Goal: Task Accomplishment & Management: Use online tool/utility

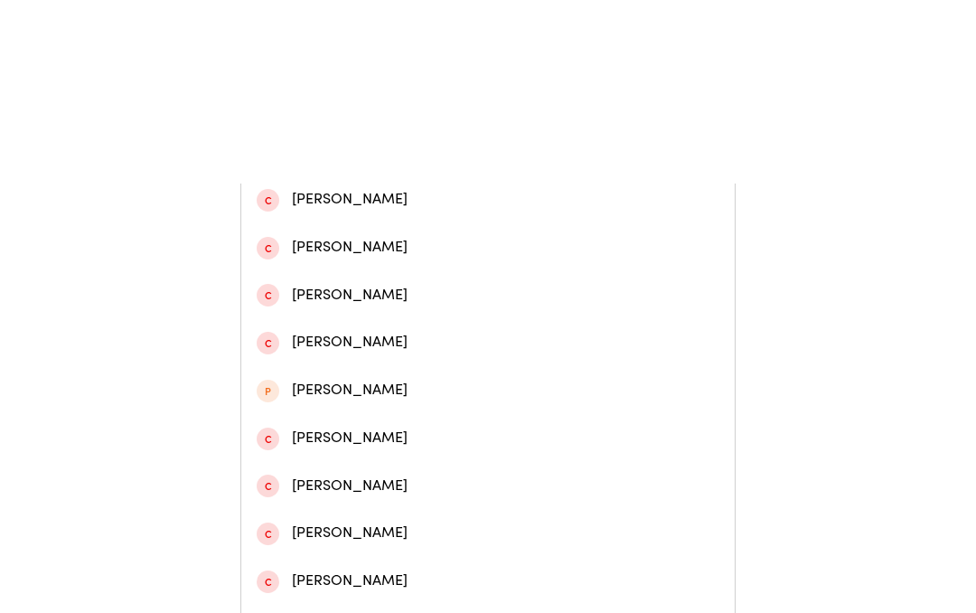
scroll to position [548, 0]
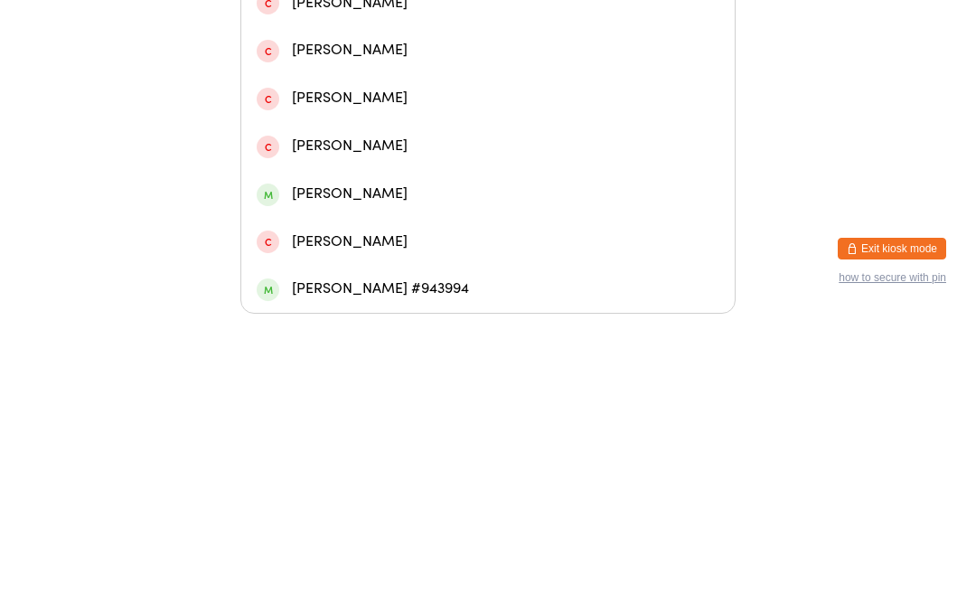
type input "Jack"
click at [435, 576] on div "[PERSON_NAME] #943994" at bounding box center [488, 588] width 463 height 24
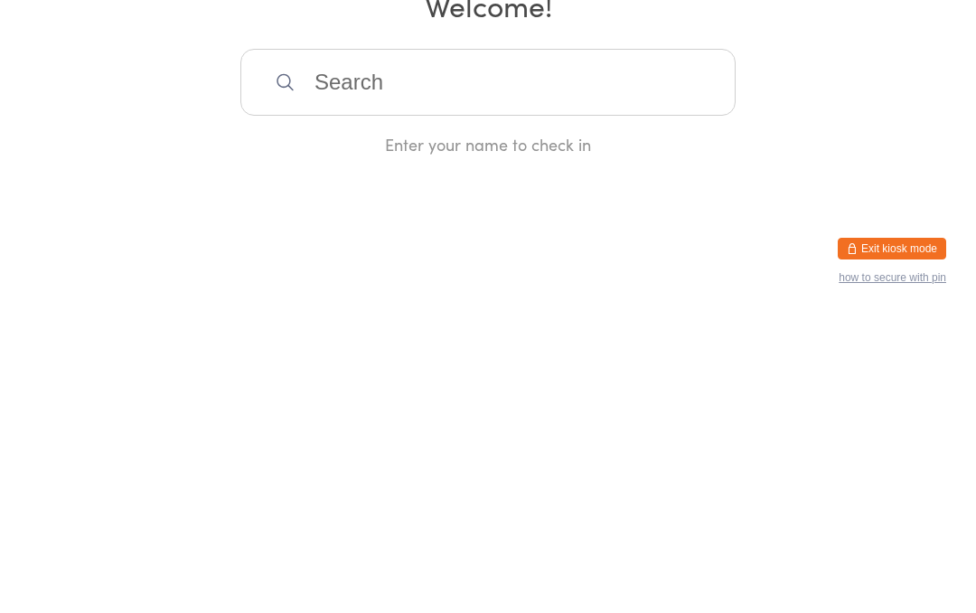
scroll to position [0, 0]
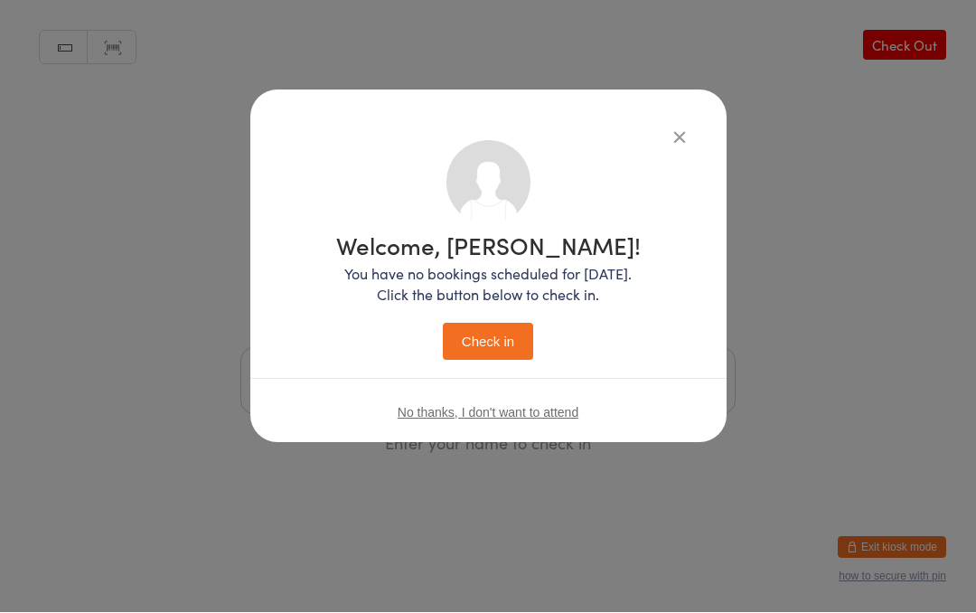
click at [485, 325] on button "Check in" at bounding box center [488, 342] width 90 height 37
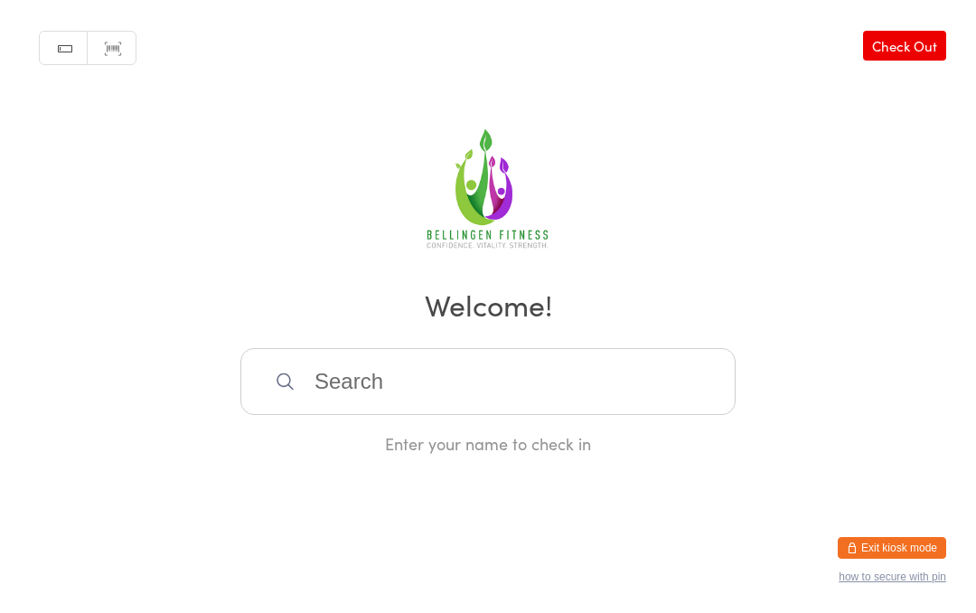
click at [418, 399] on input "search" at bounding box center [487, 381] width 495 height 67
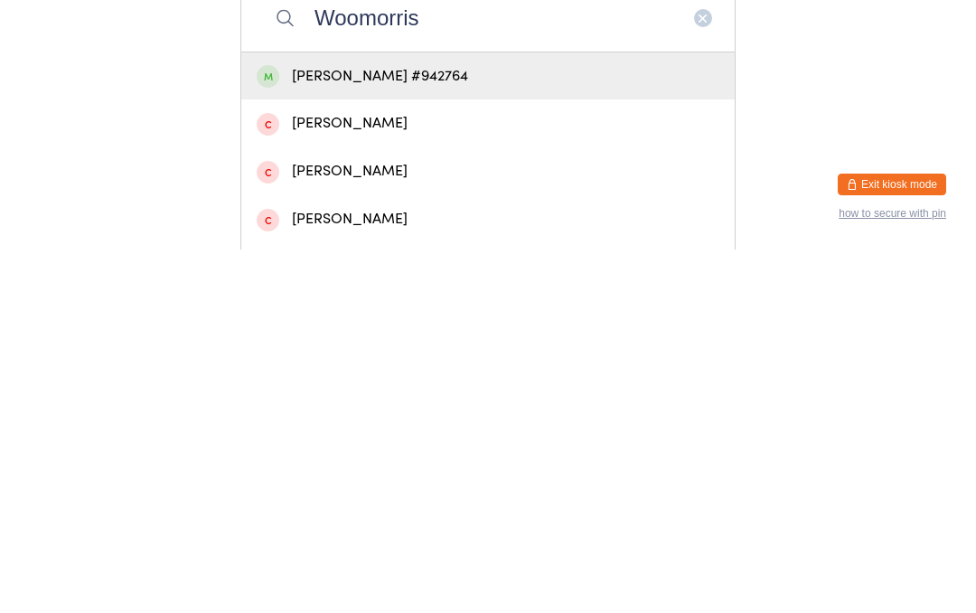
type input "Woomorris"
click at [491, 427] on div "[PERSON_NAME] #942764" at bounding box center [488, 439] width 463 height 24
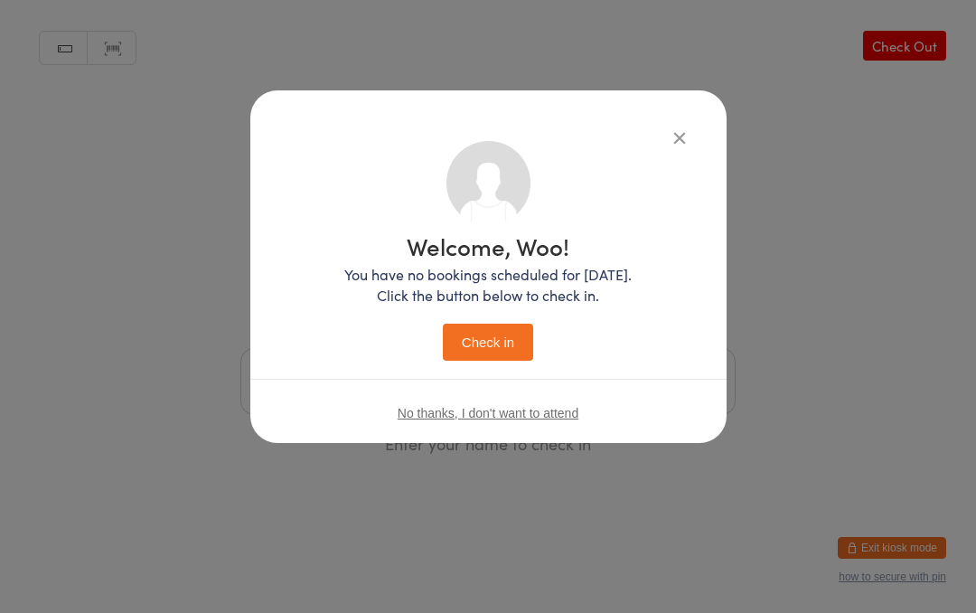
click at [496, 348] on button "Check in" at bounding box center [488, 342] width 90 height 37
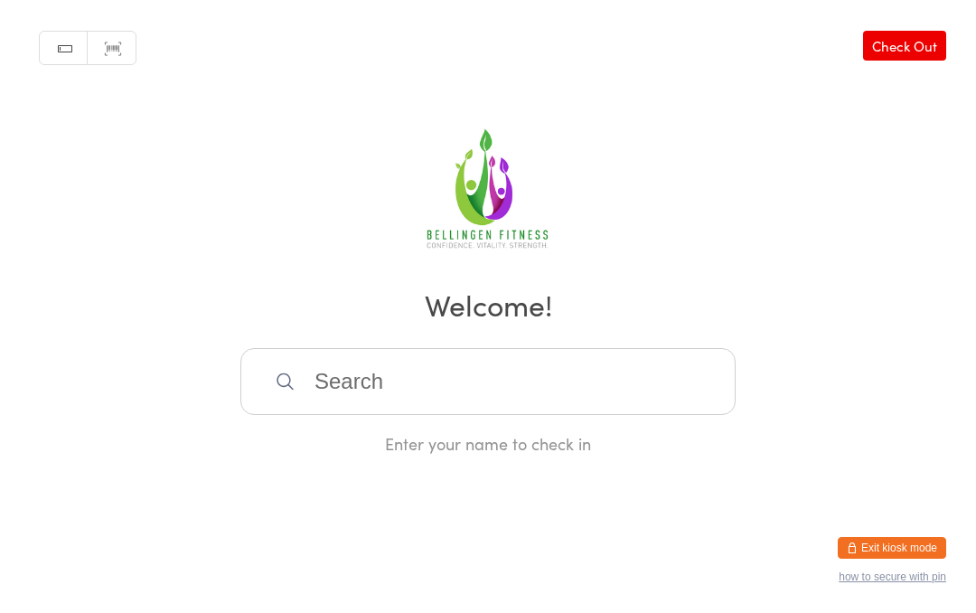
click at [312, 368] on input "search" at bounding box center [487, 381] width 495 height 67
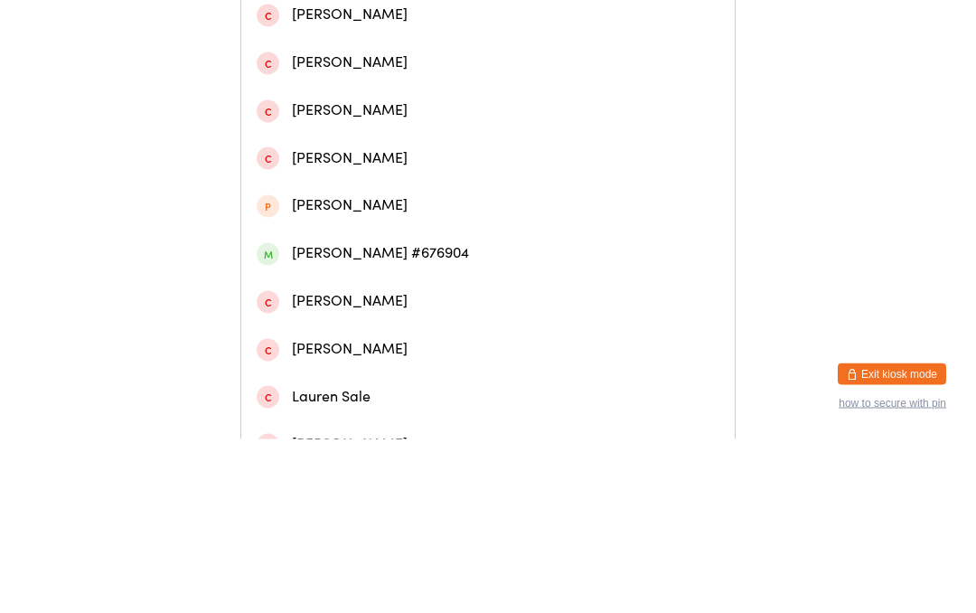
scroll to position [490, 0]
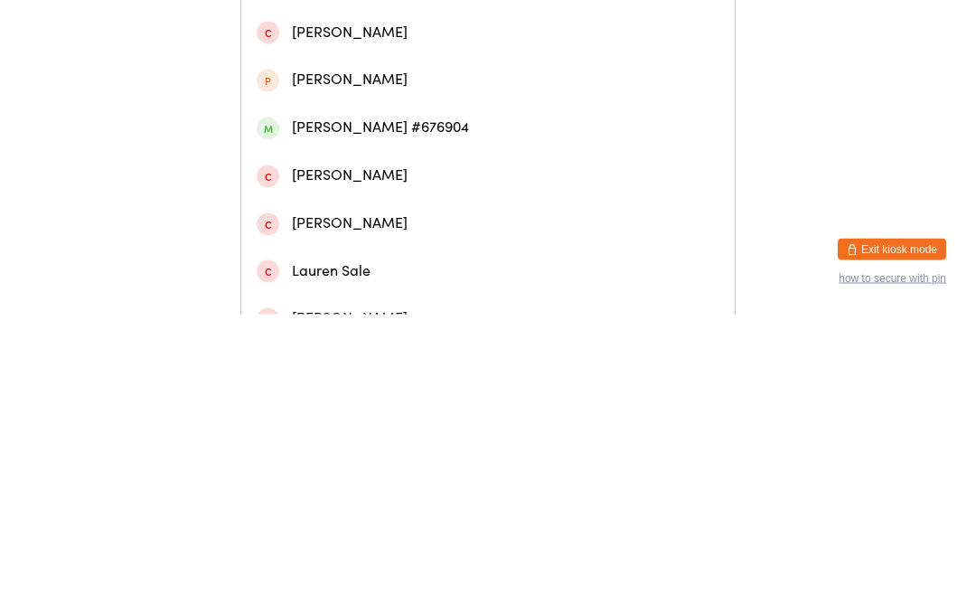
type input "[PERSON_NAME]"
click at [327, 414] on div "[PERSON_NAME] #676904" at bounding box center [488, 426] width 463 height 24
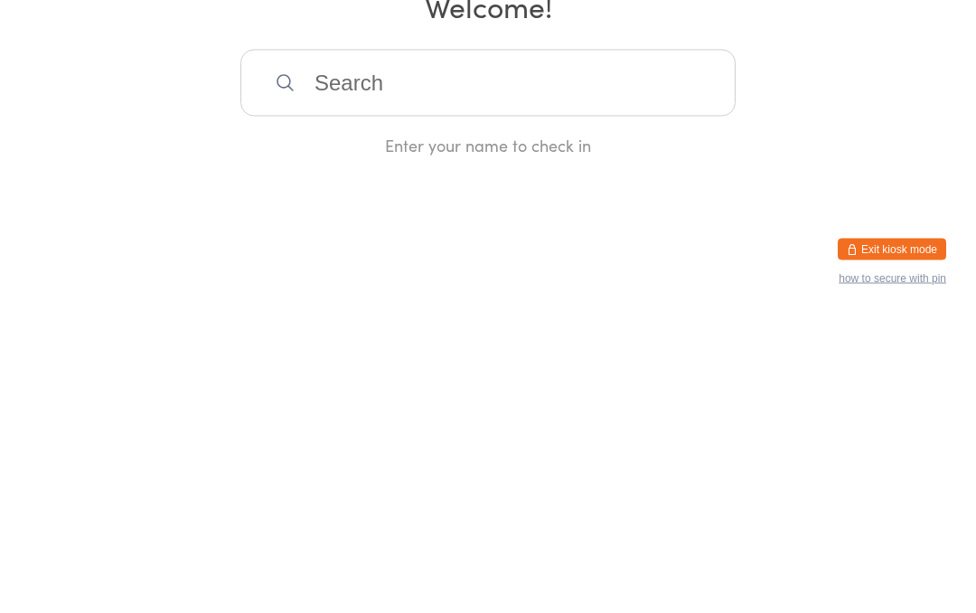
scroll to position [0, 0]
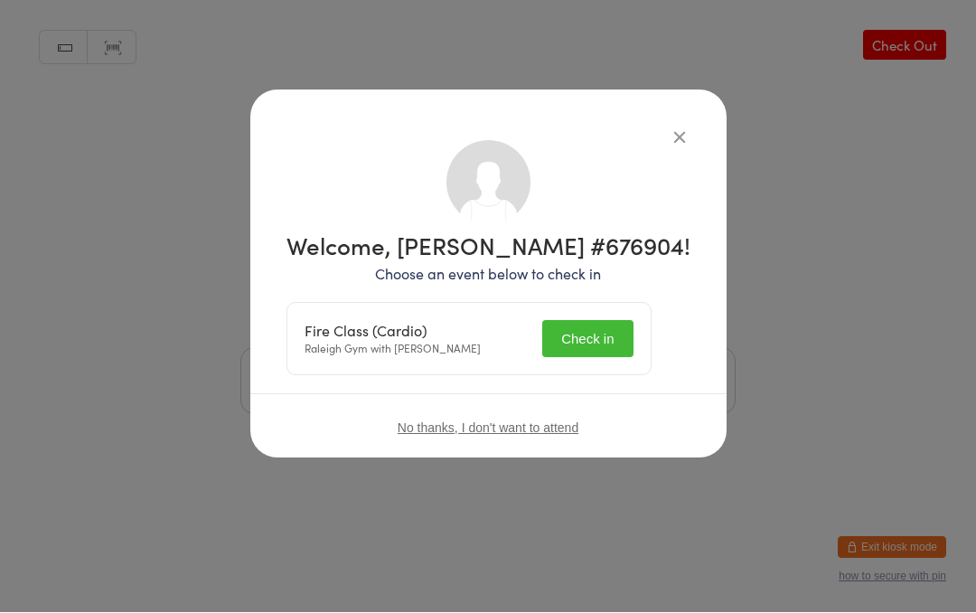
click at [616, 330] on button "Check in" at bounding box center [587, 339] width 90 height 37
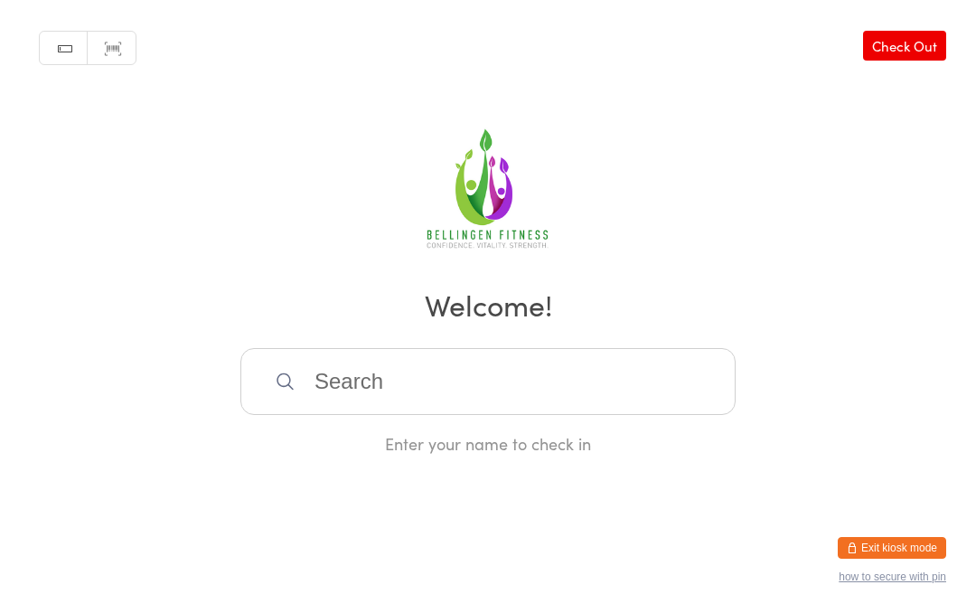
click at [387, 387] on input "search" at bounding box center [487, 381] width 495 height 67
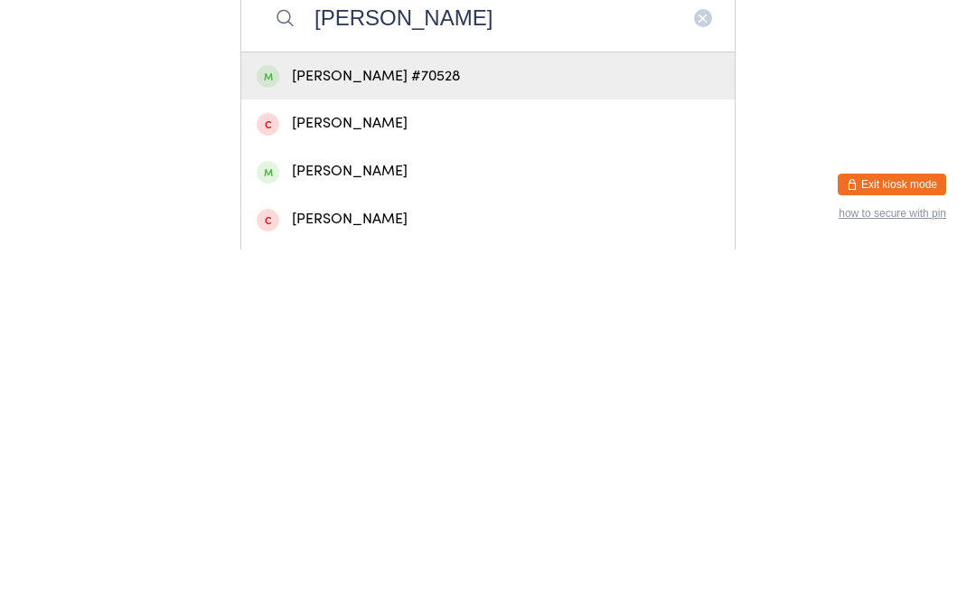
type input "[PERSON_NAME]"
click at [474, 427] on div "[PERSON_NAME] #70528" at bounding box center [488, 439] width 463 height 24
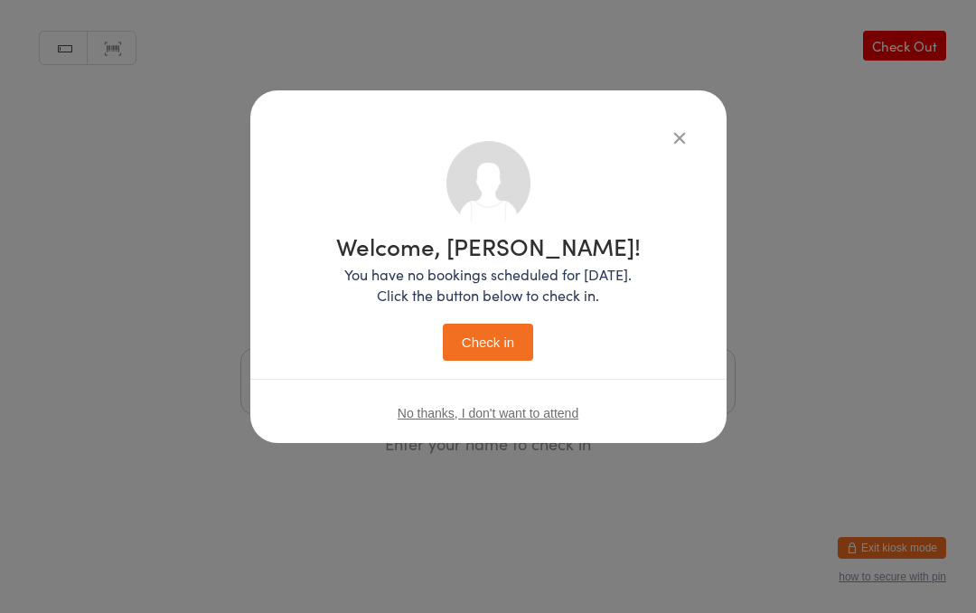
click at [489, 333] on button "Check in" at bounding box center [488, 342] width 90 height 37
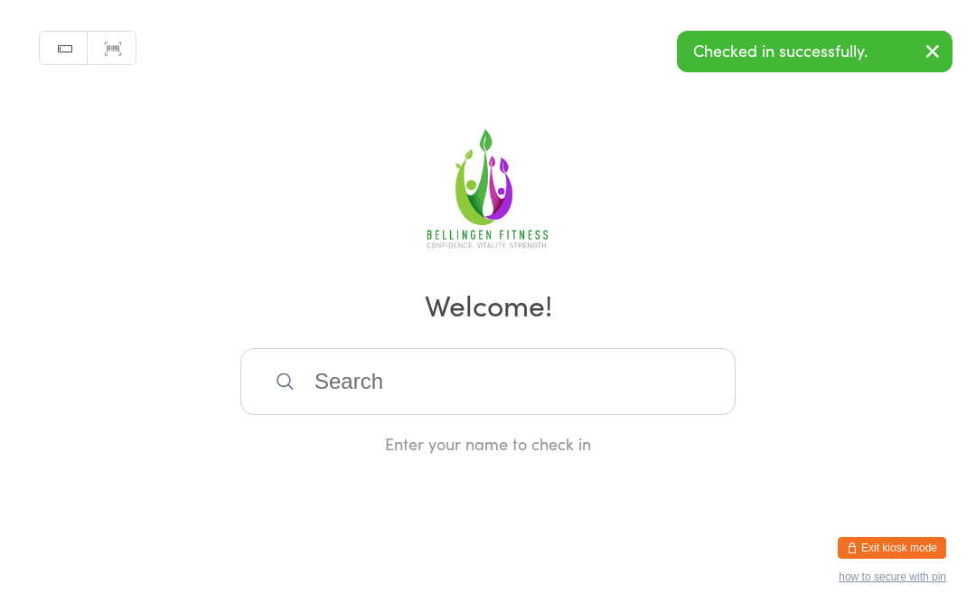
click at [461, 389] on input "search" at bounding box center [487, 381] width 495 height 67
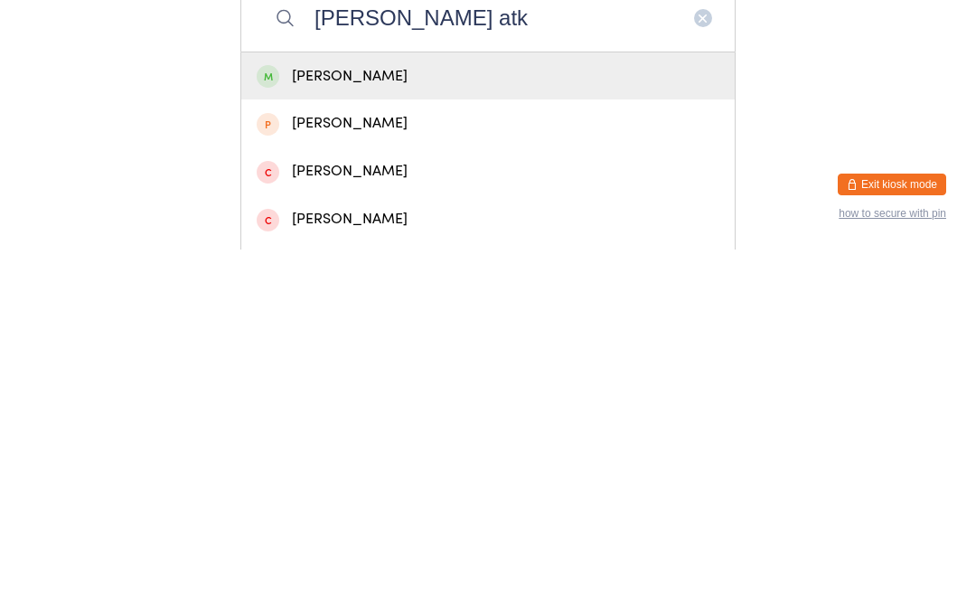
type input "[PERSON_NAME] atk"
click at [368, 427] on div "[PERSON_NAME]" at bounding box center [488, 439] width 463 height 24
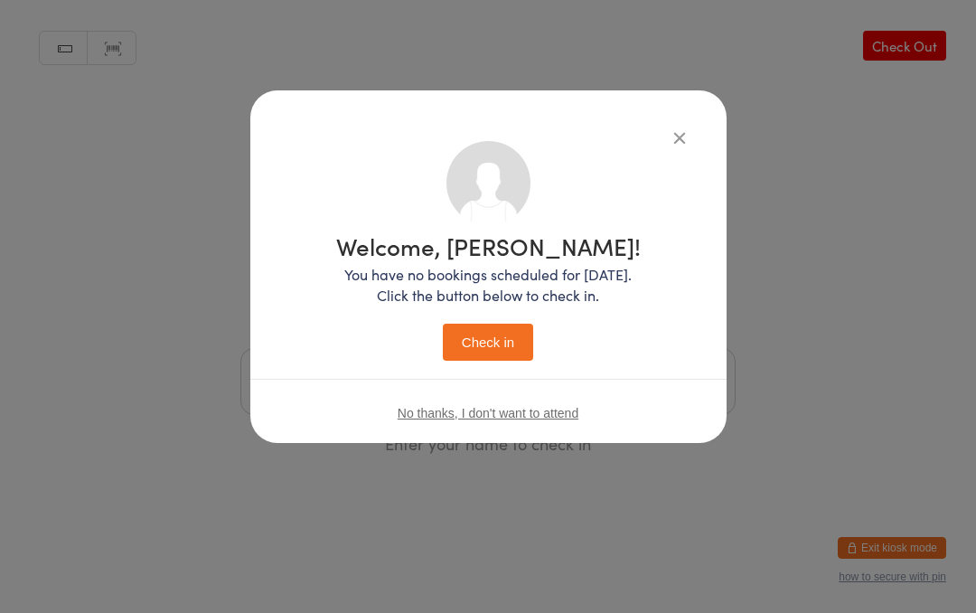
click at [503, 329] on button "Check in" at bounding box center [488, 342] width 90 height 37
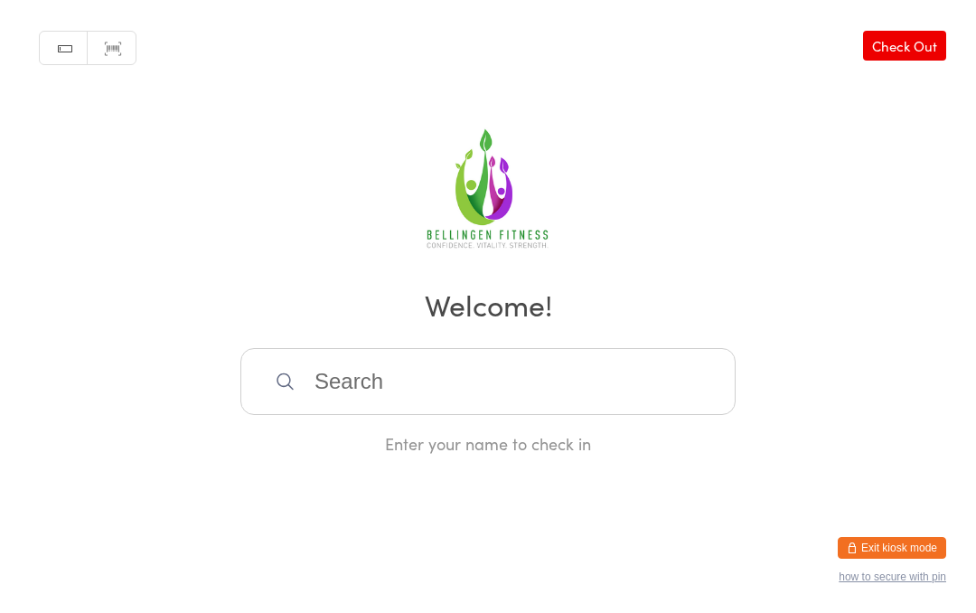
click at [336, 394] on input "search" at bounding box center [487, 381] width 495 height 67
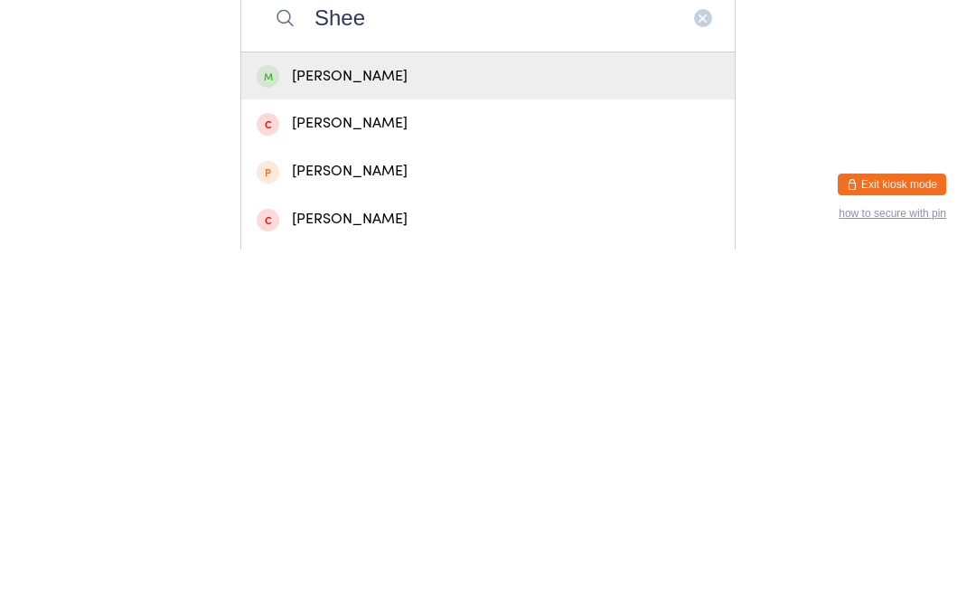
type input "Shee"
click at [350, 427] on div "[PERSON_NAME]" at bounding box center [488, 439] width 463 height 24
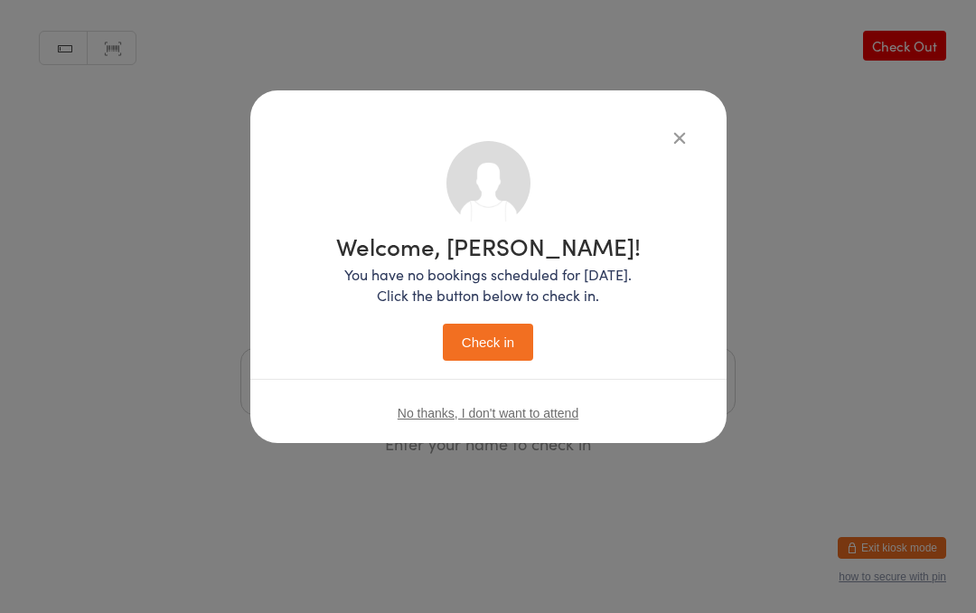
click at [494, 344] on button "Check in" at bounding box center [488, 342] width 90 height 37
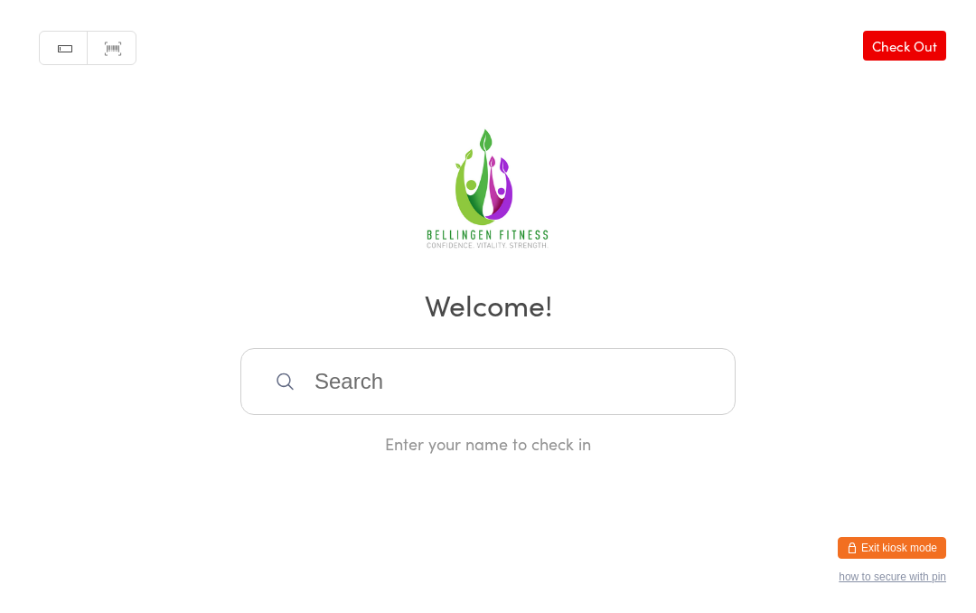
click at [360, 406] on input "search" at bounding box center [487, 381] width 495 height 67
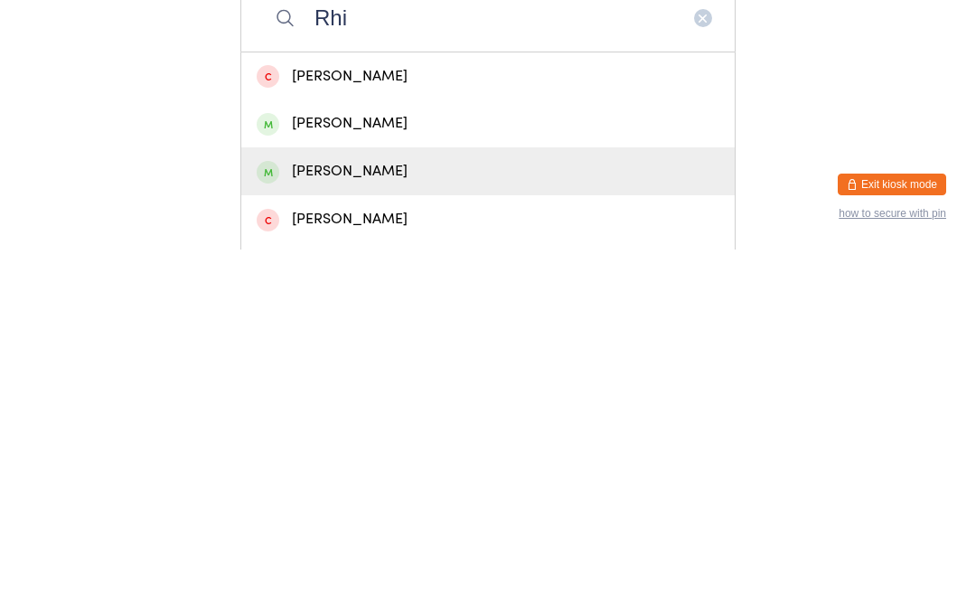
type input "Rhi"
click at [363, 522] on div "[PERSON_NAME]" at bounding box center [488, 534] width 463 height 24
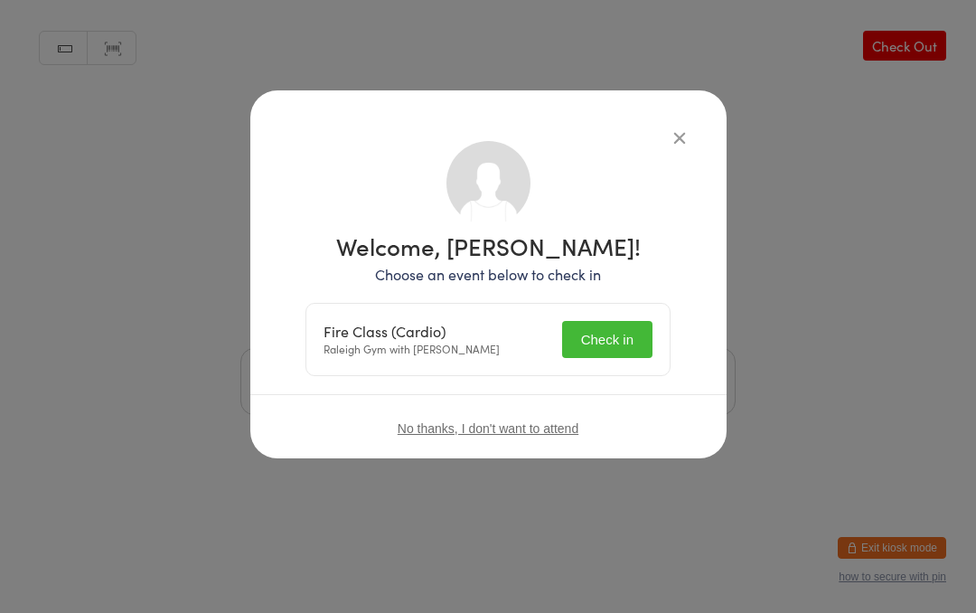
click at [602, 335] on button "Check in" at bounding box center [607, 339] width 90 height 37
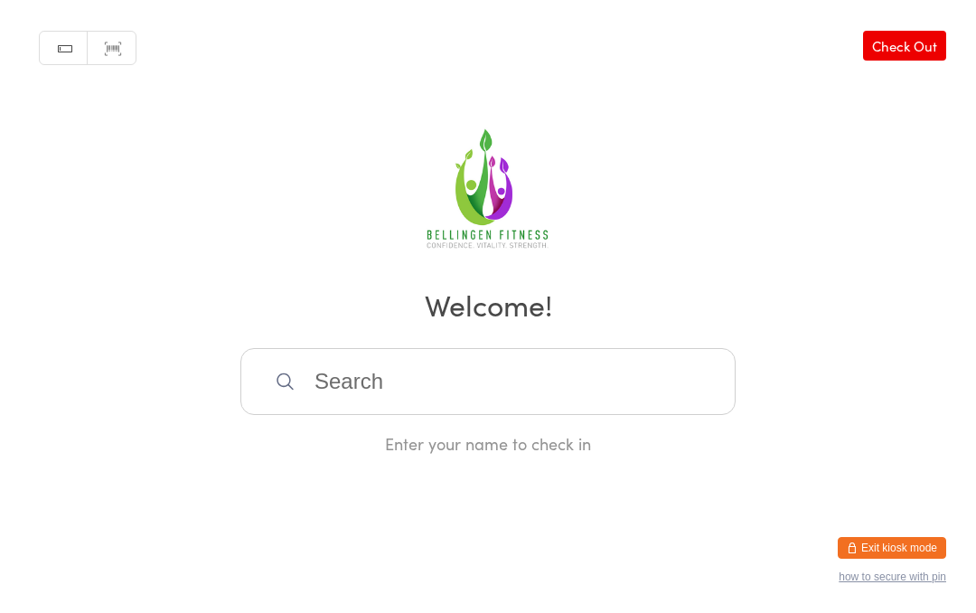
click at [324, 402] on input "search" at bounding box center [487, 381] width 495 height 67
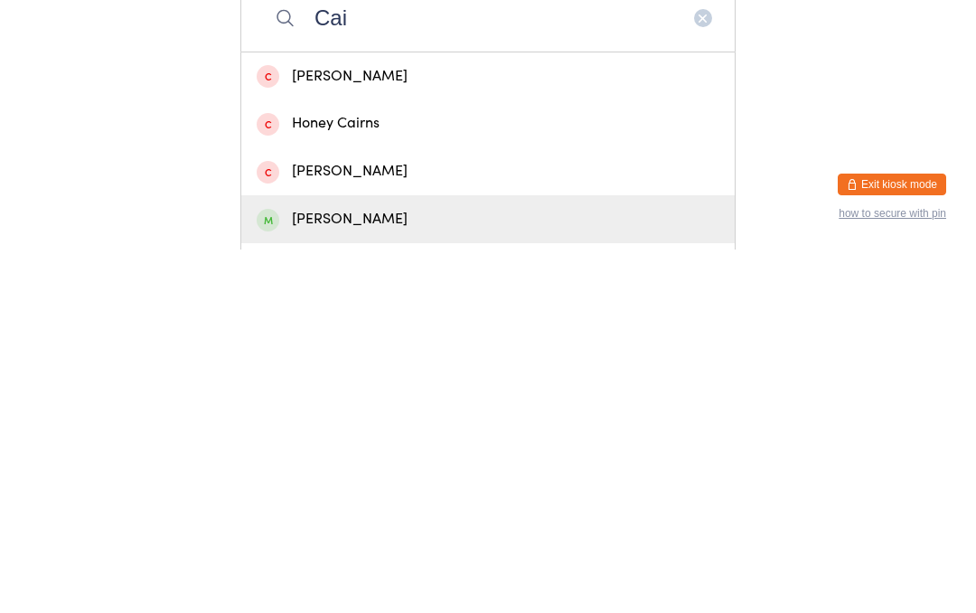
type input "Cai"
click at [373, 570] on div "[PERSON_NAME]" at bounding box center [488, 582] width 463 height 24
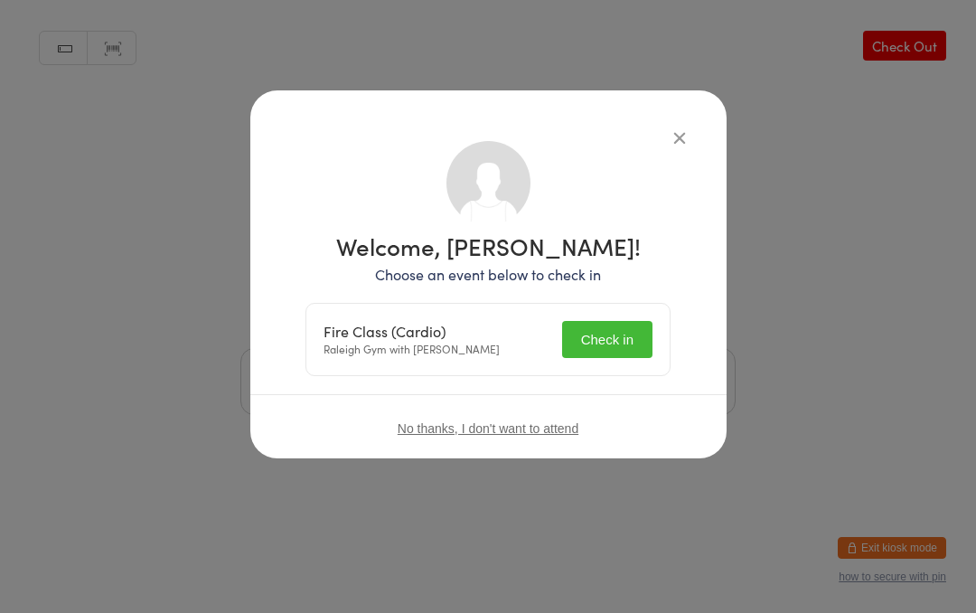
click at [613, 357] on button "Check in" at bounding box center [607, 339] width 90 height 37
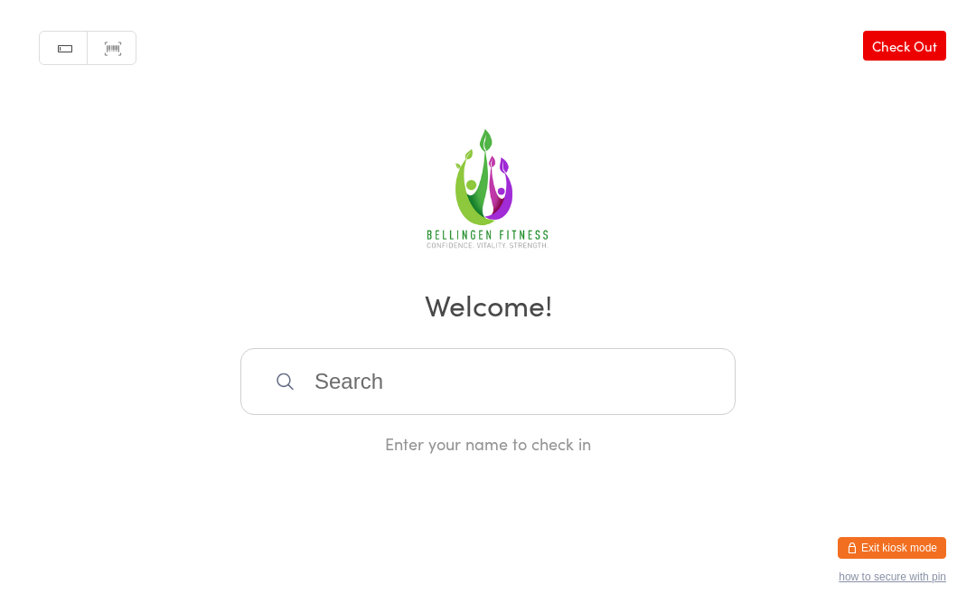
click at [483, 390] on input "search" at bounding box center [487, 381] width 495 height 67
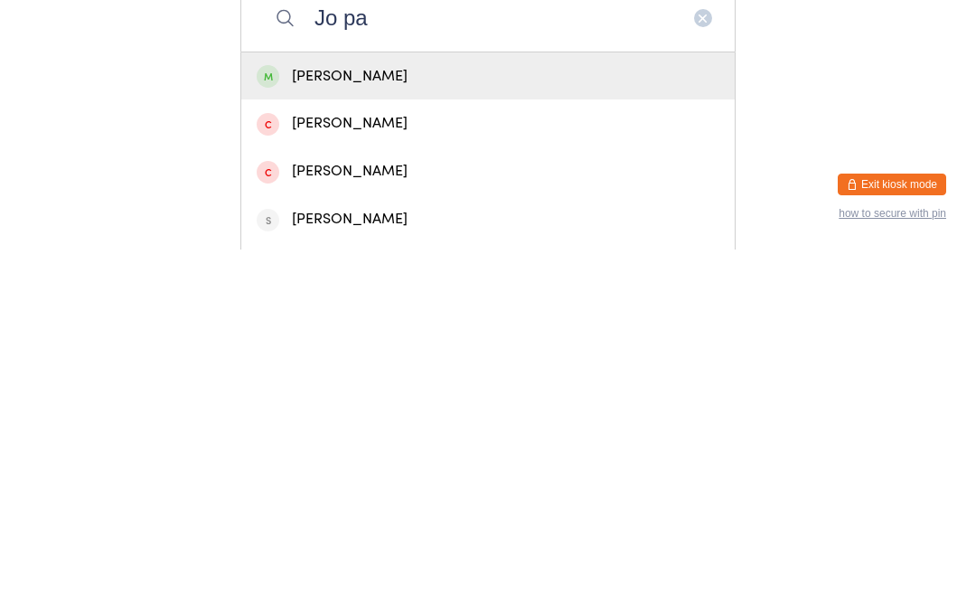
type input "Jo pa"
click at [466, 427] on div "[PERSON_NAME]" at bounding box center [488, 439] width 463 height 24
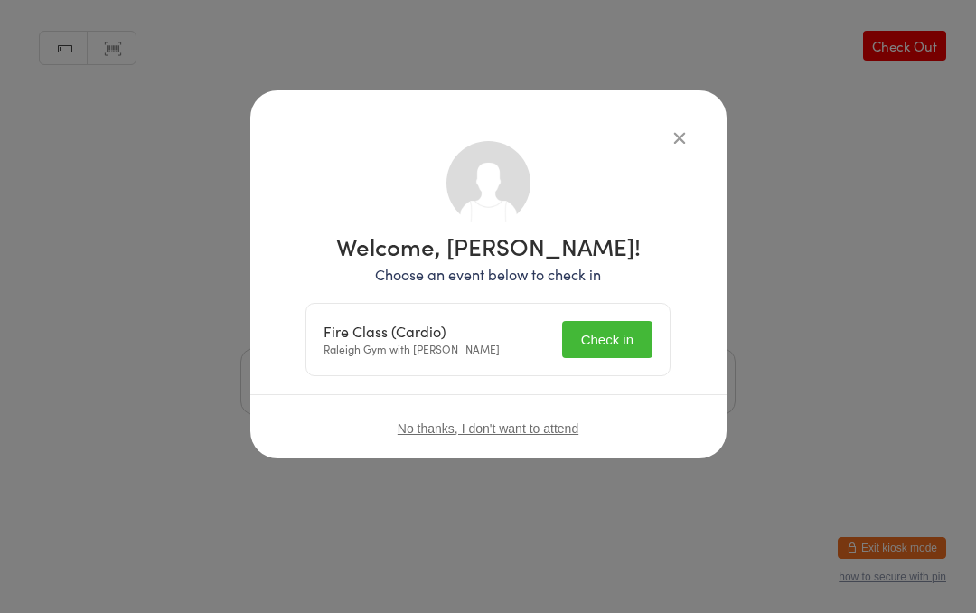
click at [629, 337] on button "Check in" at bounding box center [607, 339] width 90 height 37
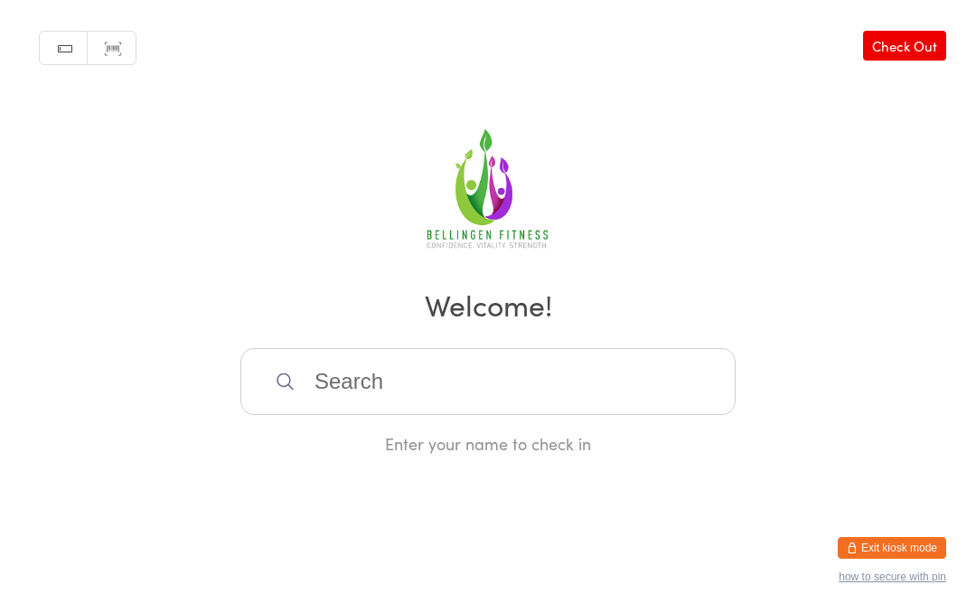
click at [408, 365] on input "search" at bounding box center [487, 381] width 495 height 67
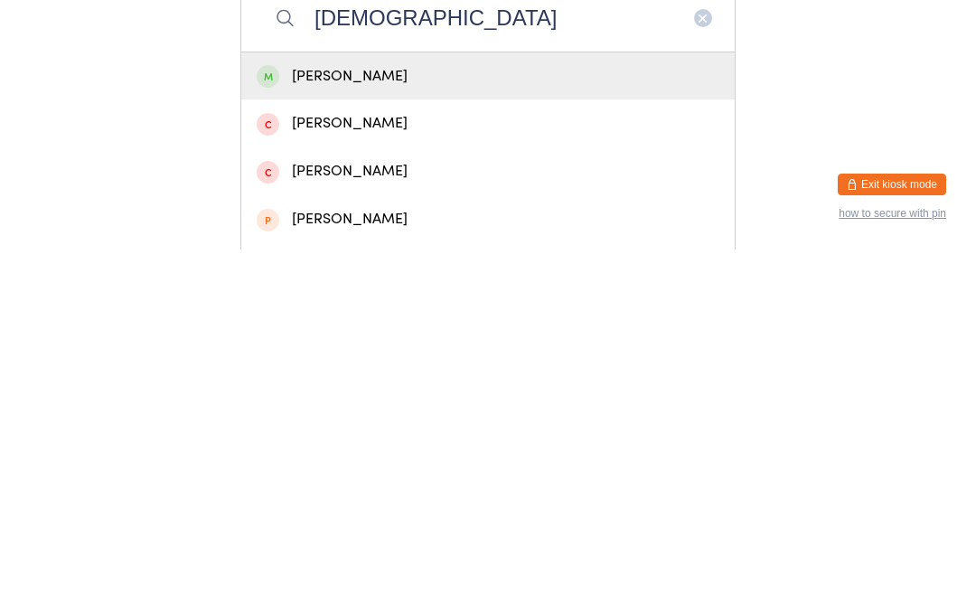
type input "[DEMOGRAPHIC_DATA]"
click at [340, 427] on div "[PERSON_NAME]" at bounding box center [488, 439] width 463 height 24
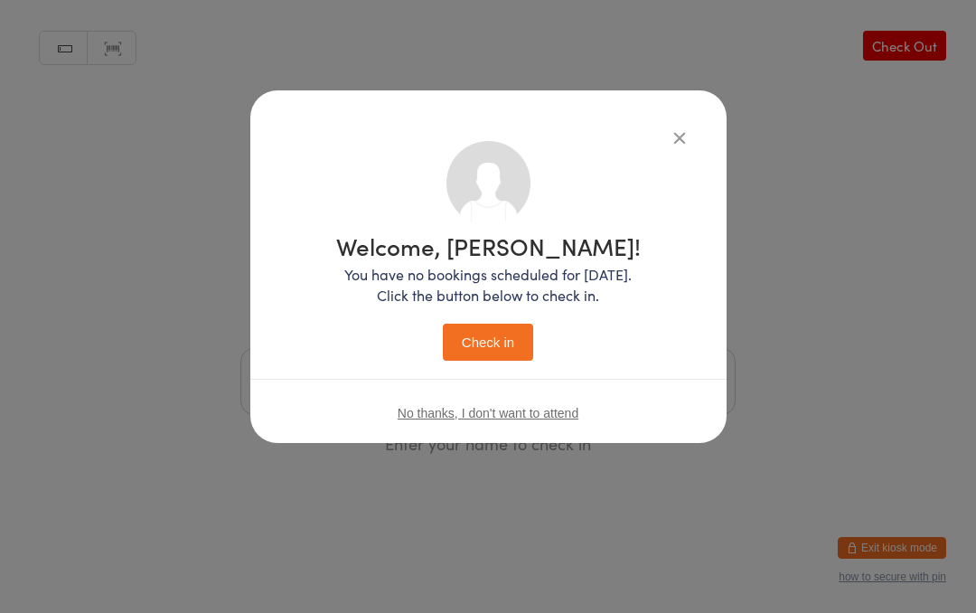
click at [492, 325] on button "Check in" at bounding box center [488, 342] width 90 height 37
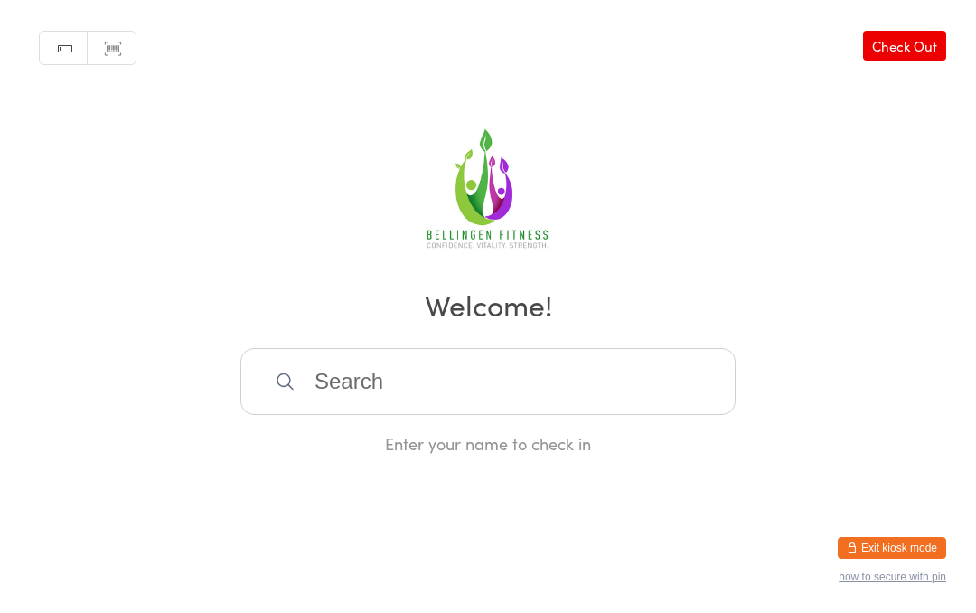
click at [435, 382] on input "search" at bounding box center [487, 381] width 495 height 67
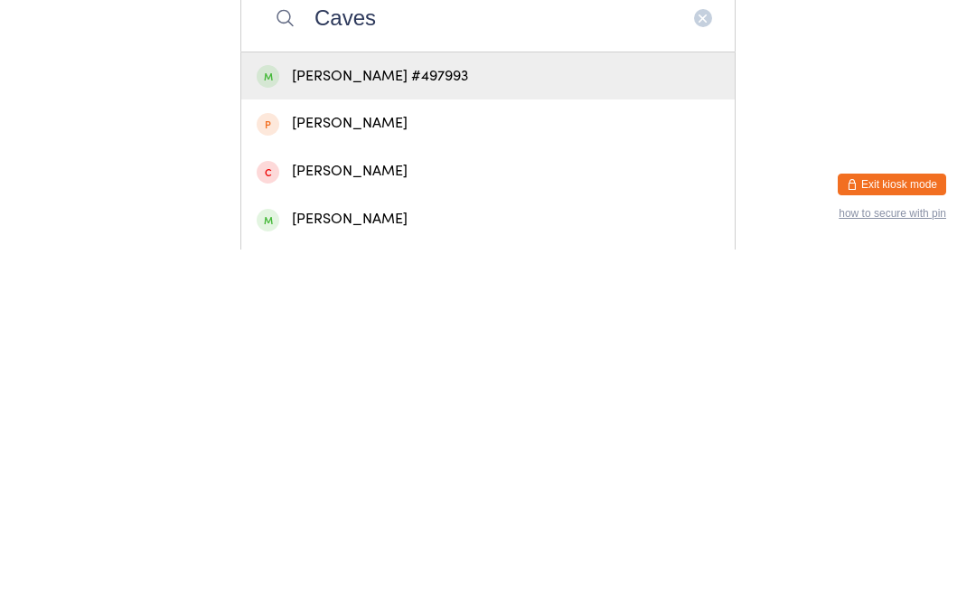
type input "Caves"
click at [585, 427] on div "[PERSON_NAME] #497993" at bounding box center [488, 439] width 463 height 24
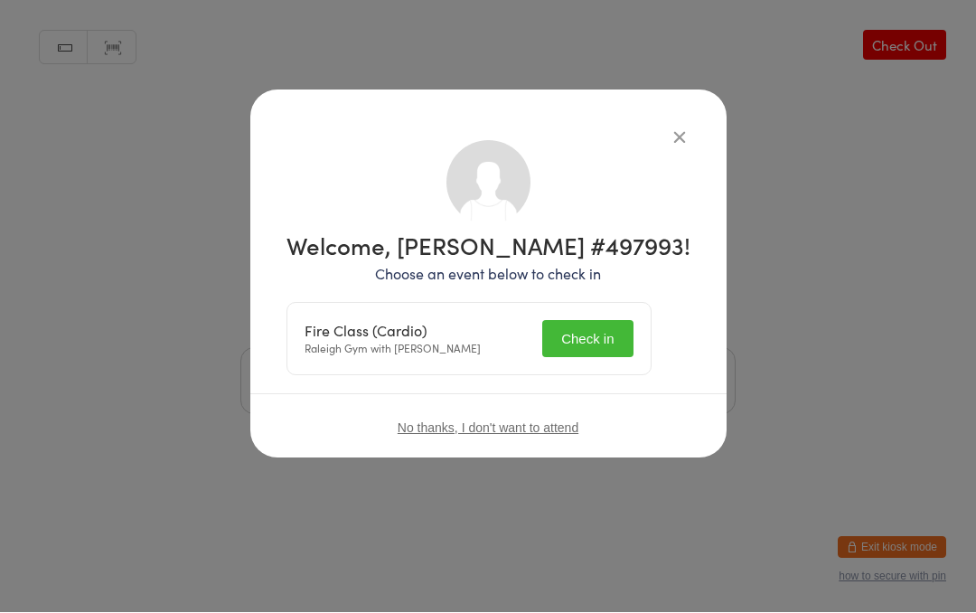
click at [631, 350] on button "Check in" at bounding box center [587, 339] width 90 height 37
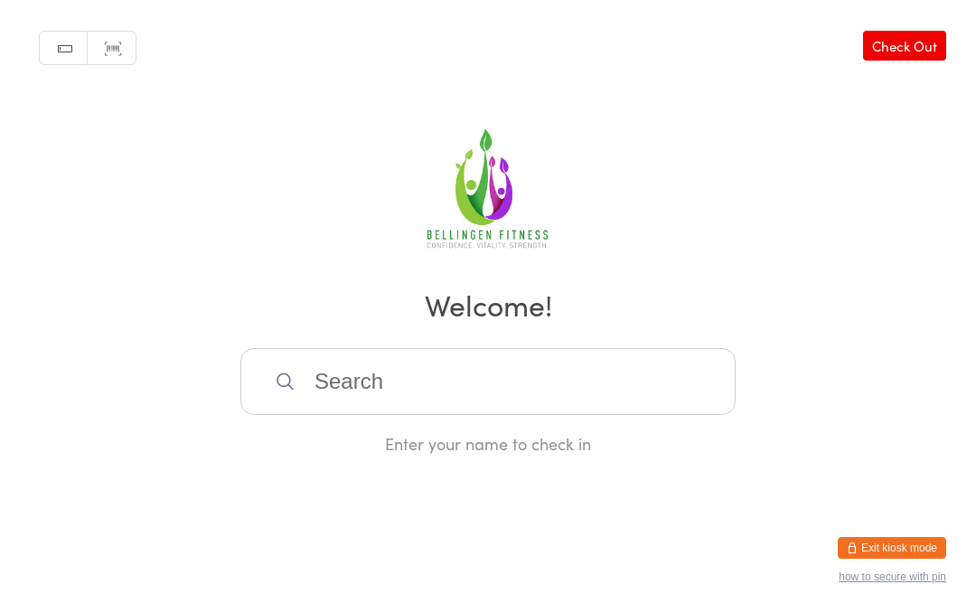
click at [344, 403] on input "search" at bounding box center [487, 381] width 495 height 67
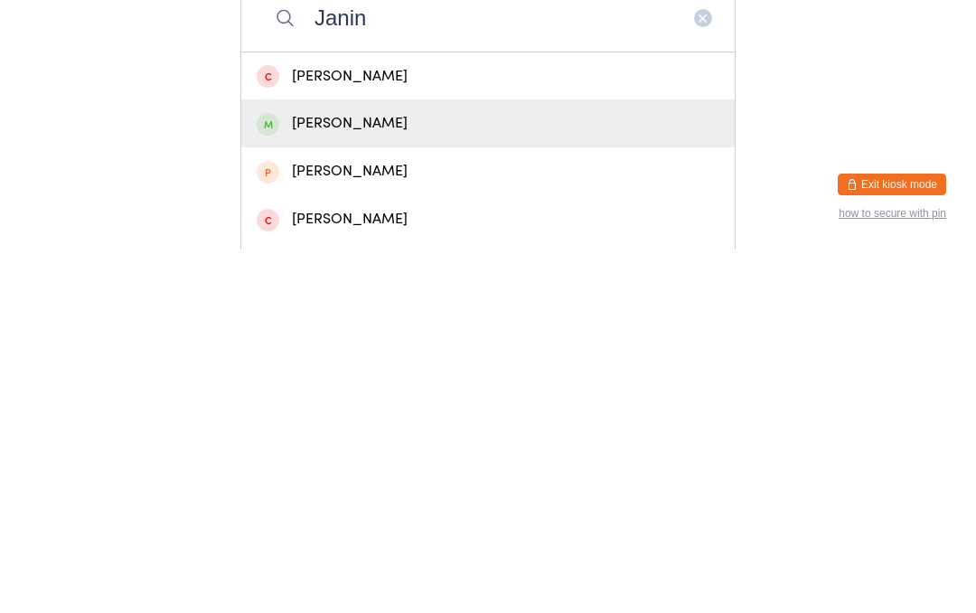
type input "Janin"
click at [386, 474] on div "[PERSON_NAME]" at bounding box center [488, 486] width 463 height 24
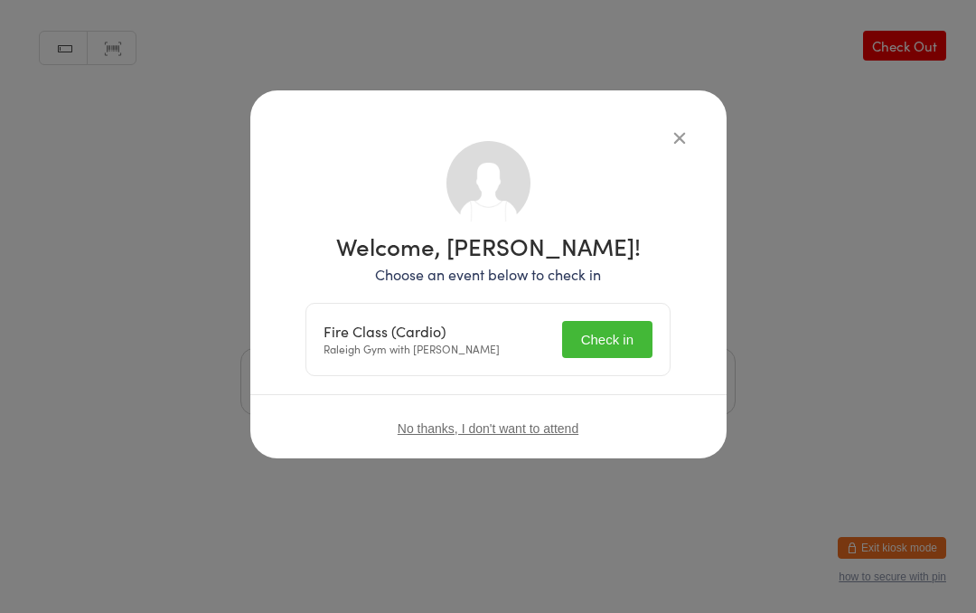
click at [602, 343] on button "Check in" at bounding box center [607, 339] width 90 height 37
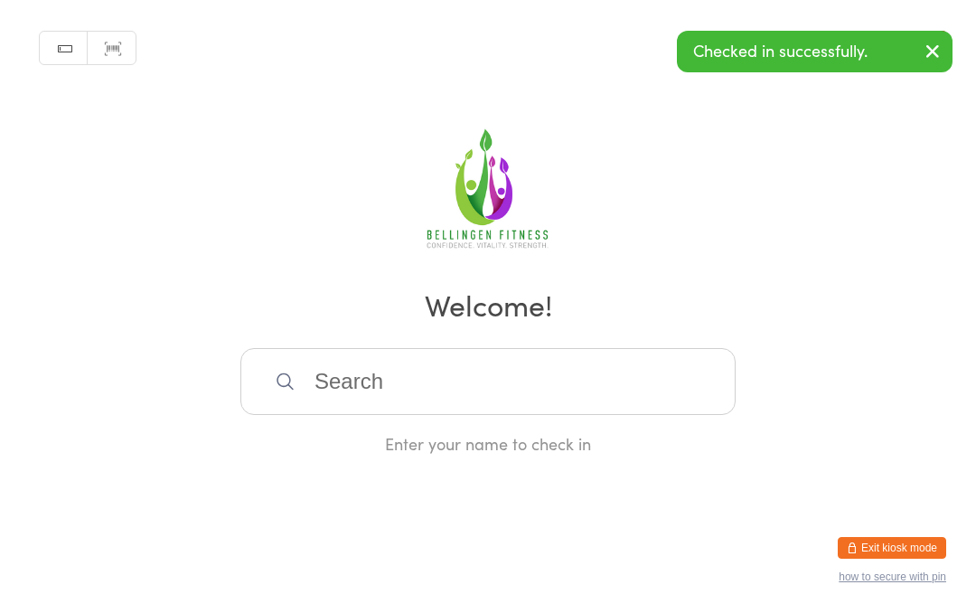
click at [360, 404] on input "search" at bounding box center [487, 381] width 495 height 67
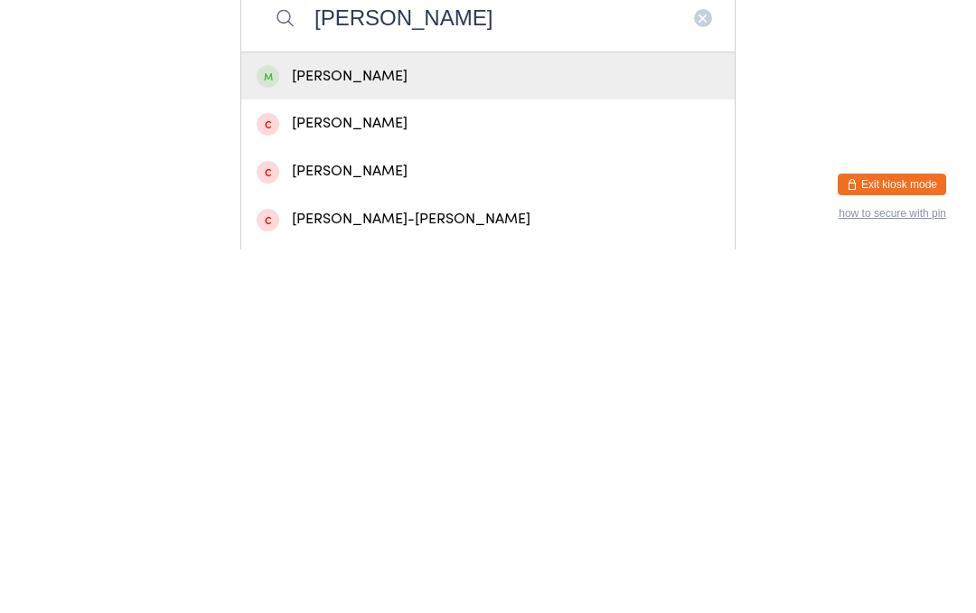
type input "[PERSON_NAME]"
click at [435, 427] on div "[PERSON_NAME]" at bounding box center [488, 439] width 463 height 24
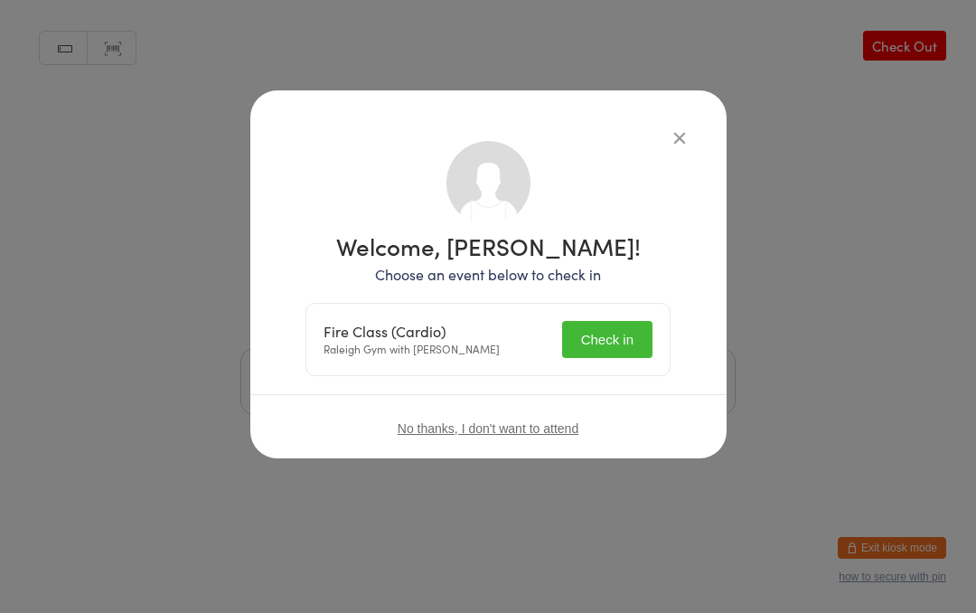
click at [624, 333] on button "Check in" at bounding box center [607, 339] width 90 height 37
